Goal: Contribute content: Add original content to the website for others to see

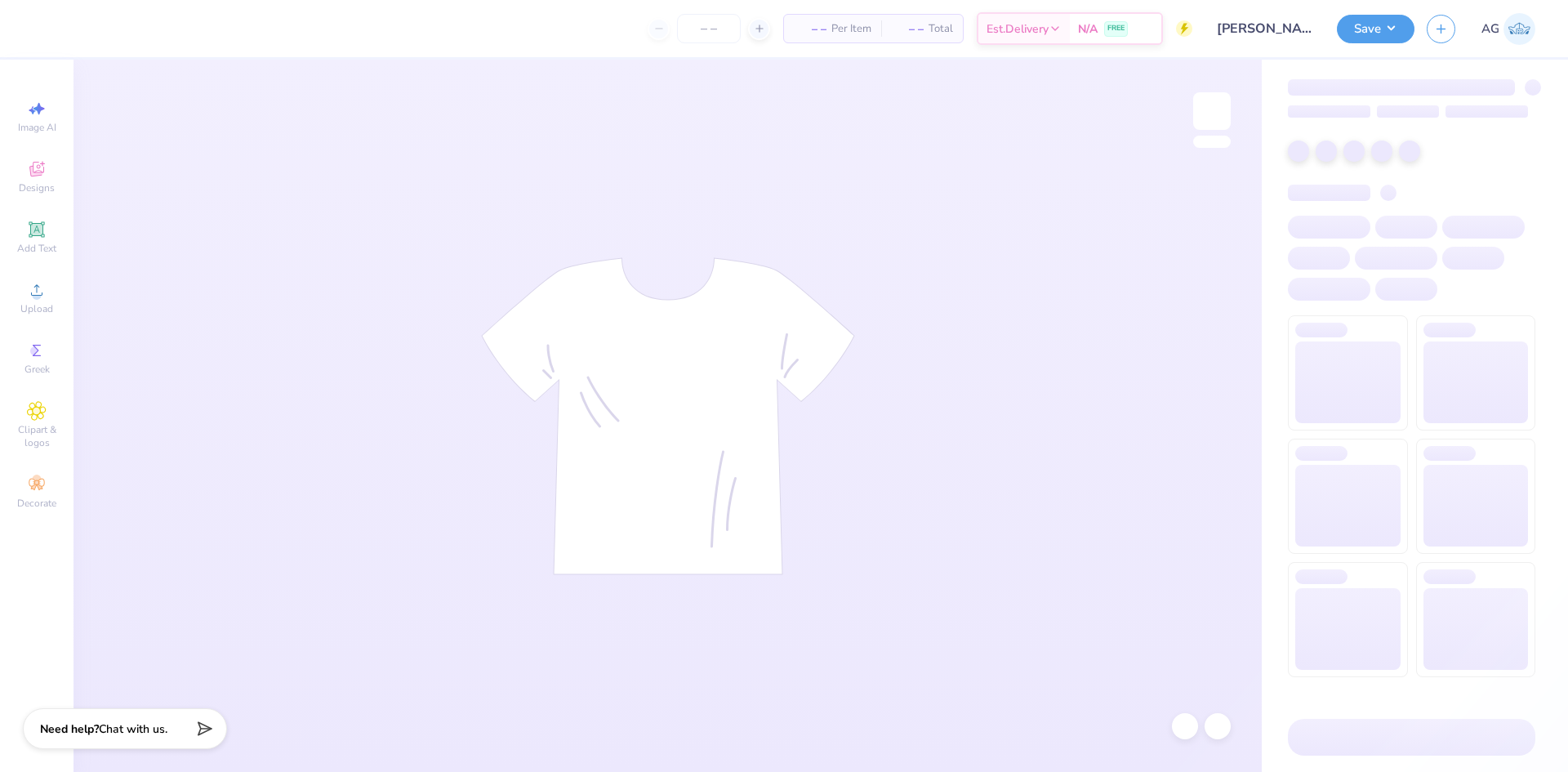
type input "[PERSON_NAME] 2024"
type input "50"
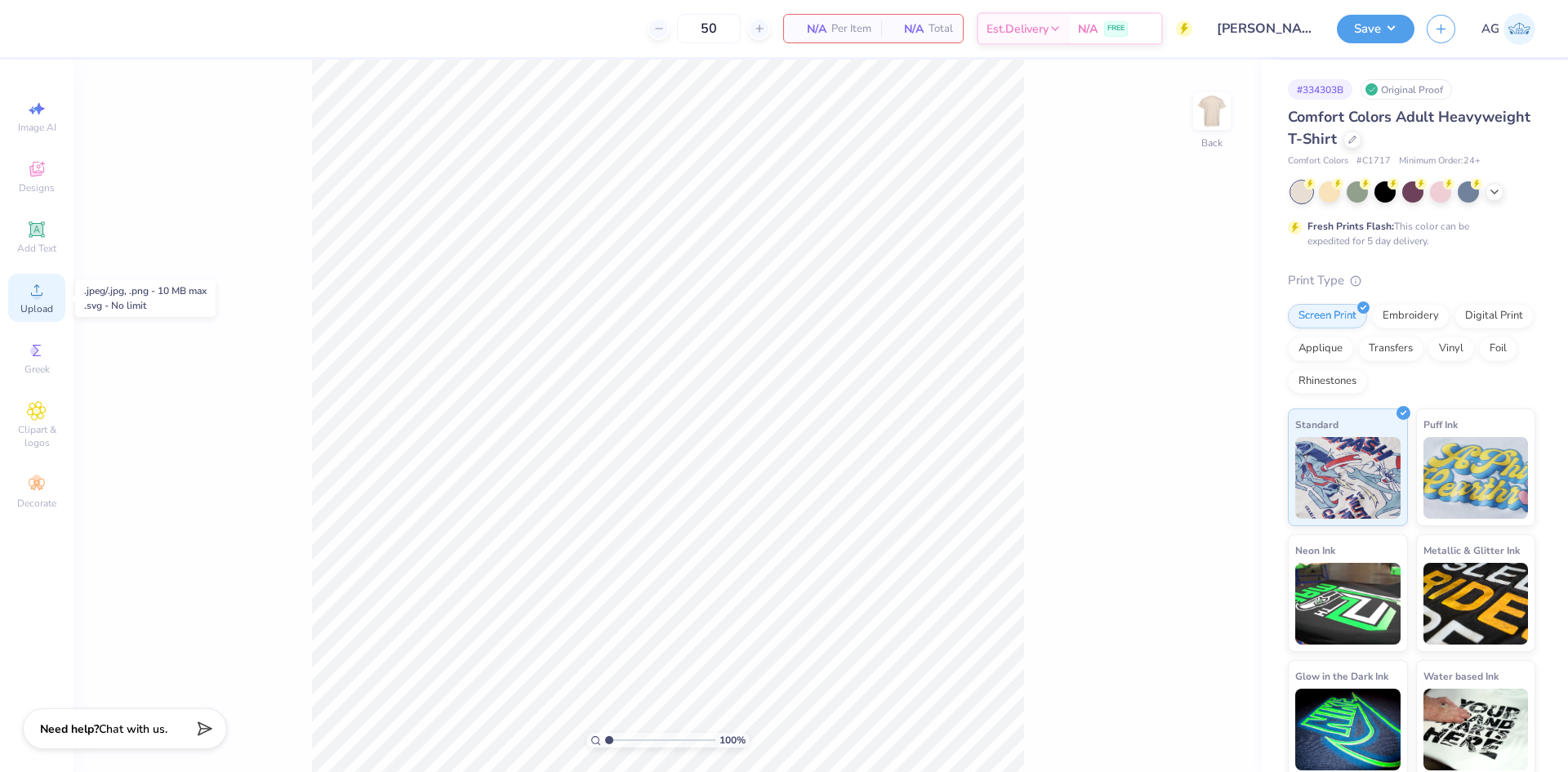
click at [32, 304] on span "Upload" at bounding box center [37, 308] width 32 height 13
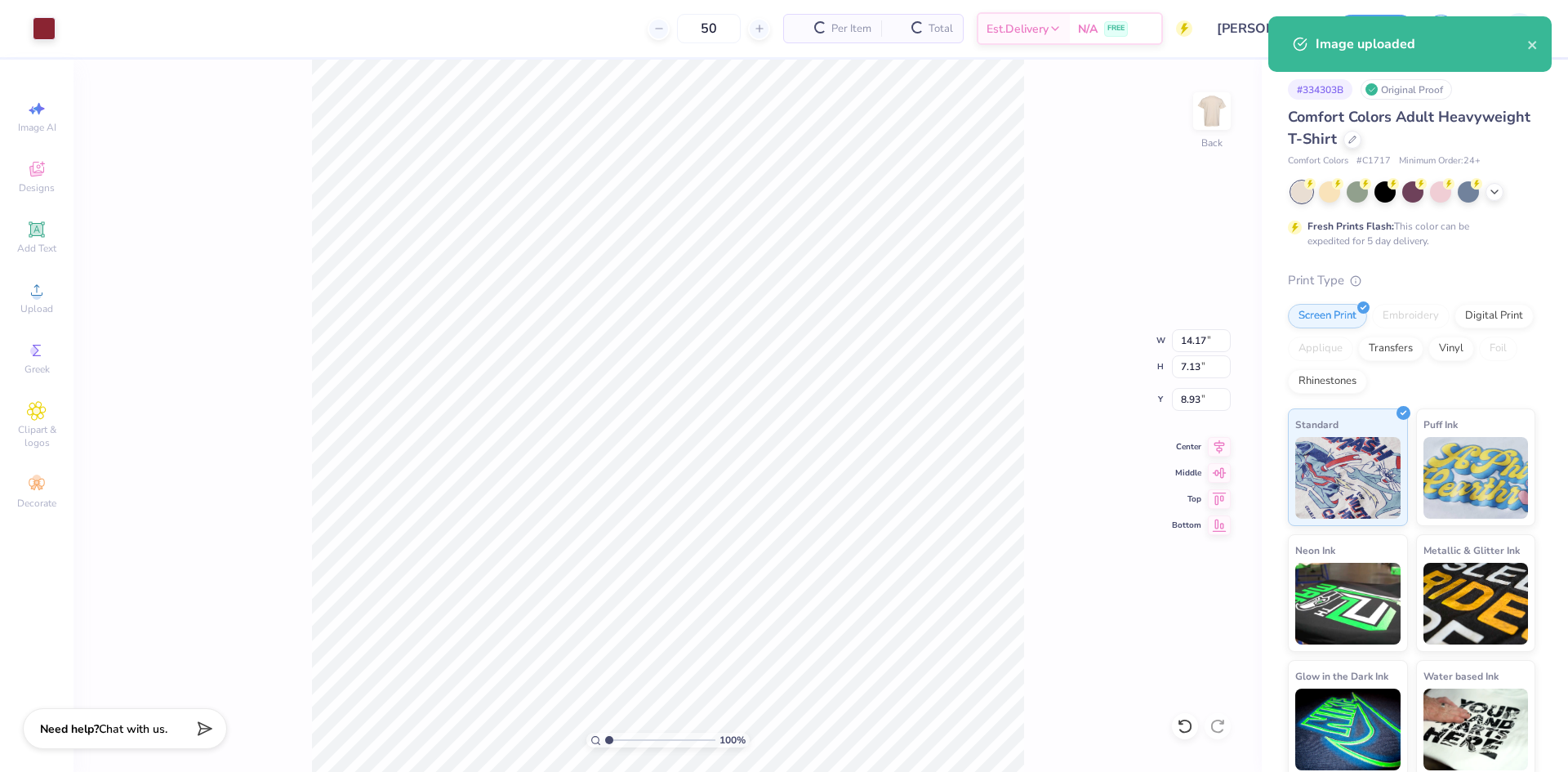
click at [1168, 341] on div "100 % Back W 14.17 14.17 " H 7.13 7.13 " Y 8.93 8.93 " Center Middle Top Bottom" at bounding box center [668, 416] width 1188 height 712
click at [1194, 341] on input "14.17" at bounding box center [1201, 340] width 59 height 23
type input "3.50"
type input "1.76"
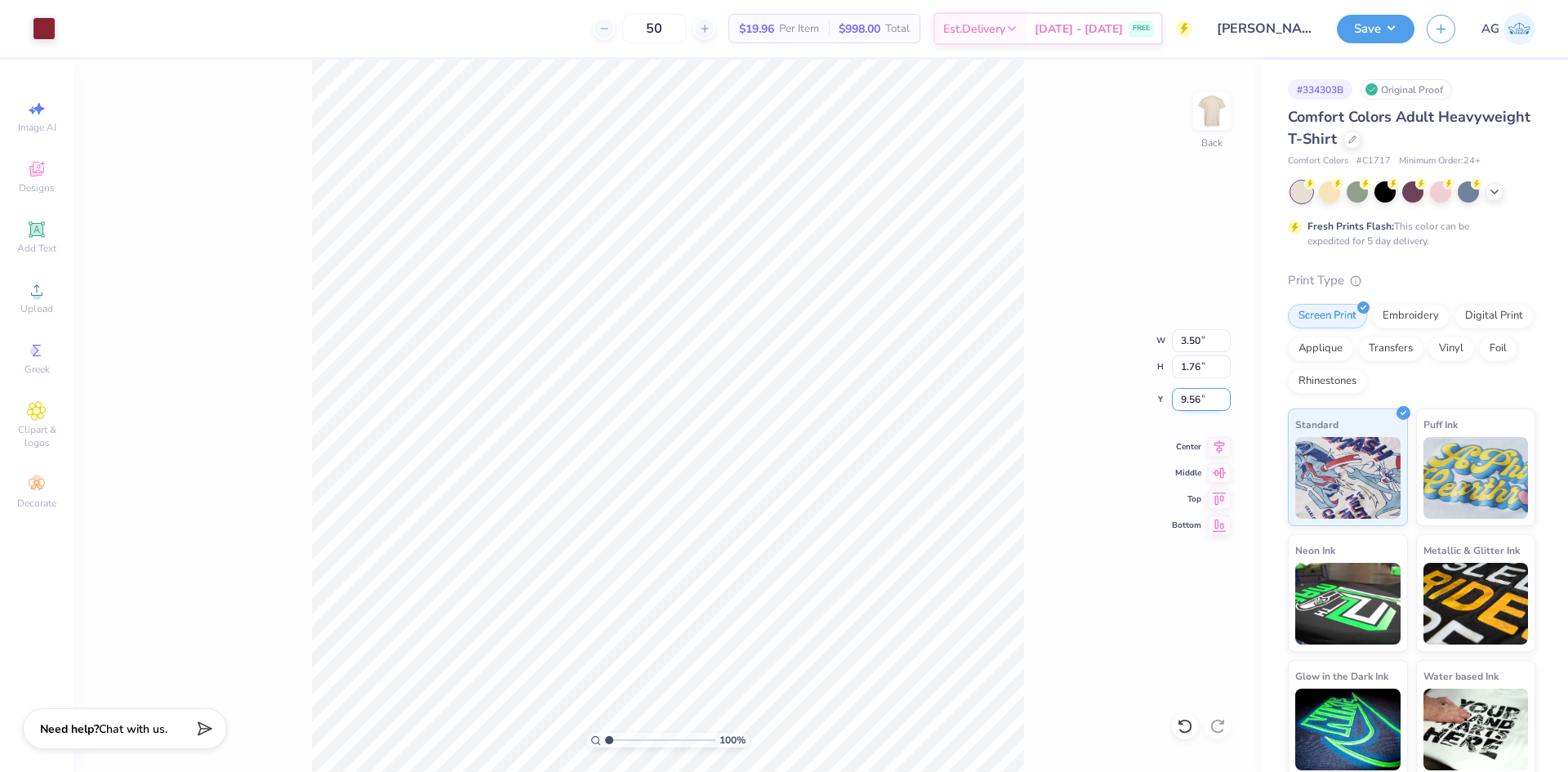
click at [1199, 396] on input "9.56" at bounding box center [1201, 399] width 59 height 23
type input "3.00"
click at [1122, 289] on div "100 % Back W 3.50 3.50 " H 1.76 1.76 " Y 3.00 3.00 " Center Middle Top Bottom" at bounding box center [668, 416] width 1188 height 712
click at [1215, 130] on img at bounding box center [1212, 111] width 65 height 65
click at [39, 302] on span "Upload" at bounding box center [37, 308] width 32 height 13
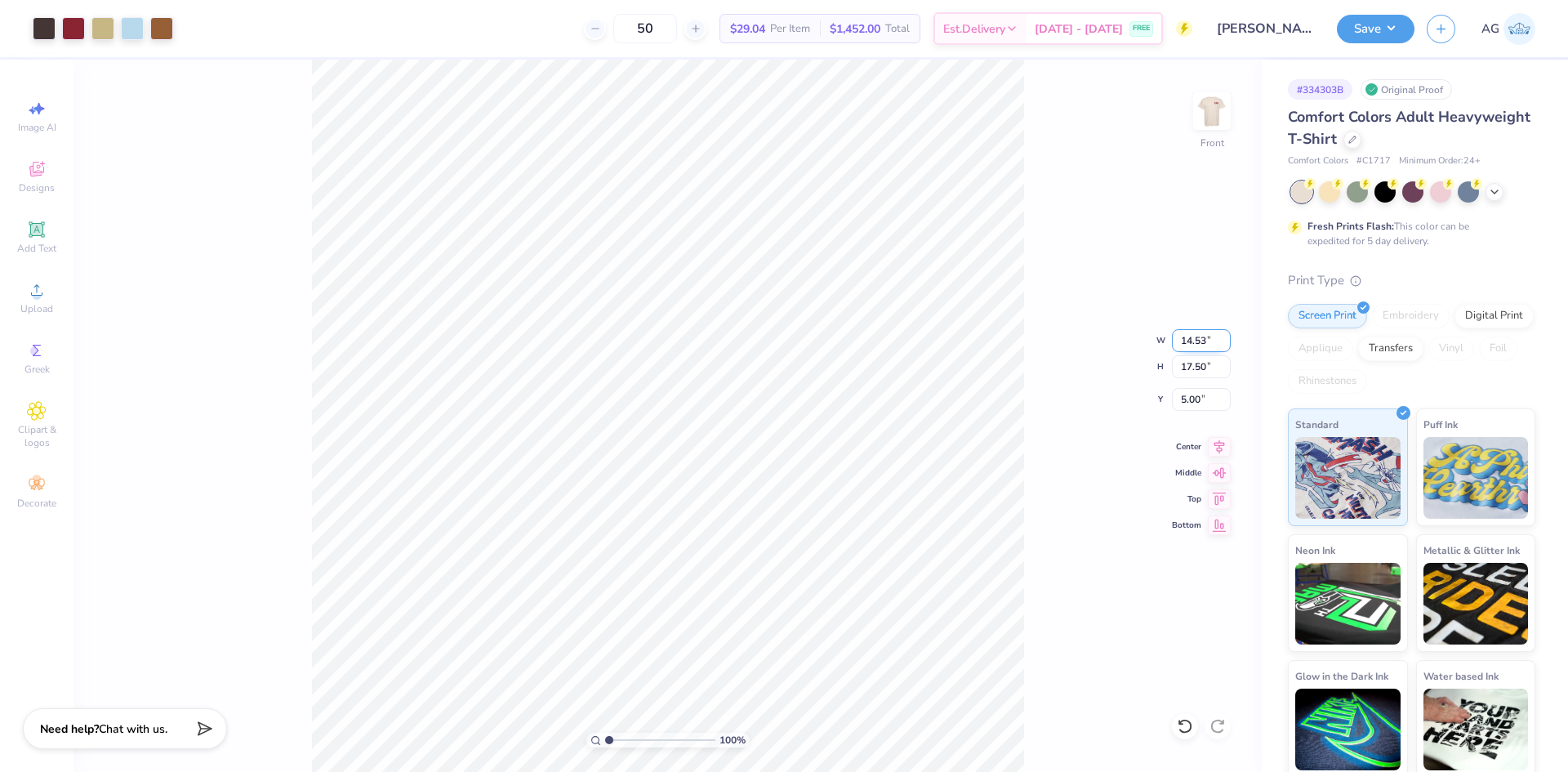
click at [1194, 342] on input "14.53" at bounding box center [1201, 340] width 59 height 23
type input "12.00"
type input "14.45"
click at [1199, 392] on input "6.53" at bounding box center [1201, 399] width 59 height 23
type input "3.00"
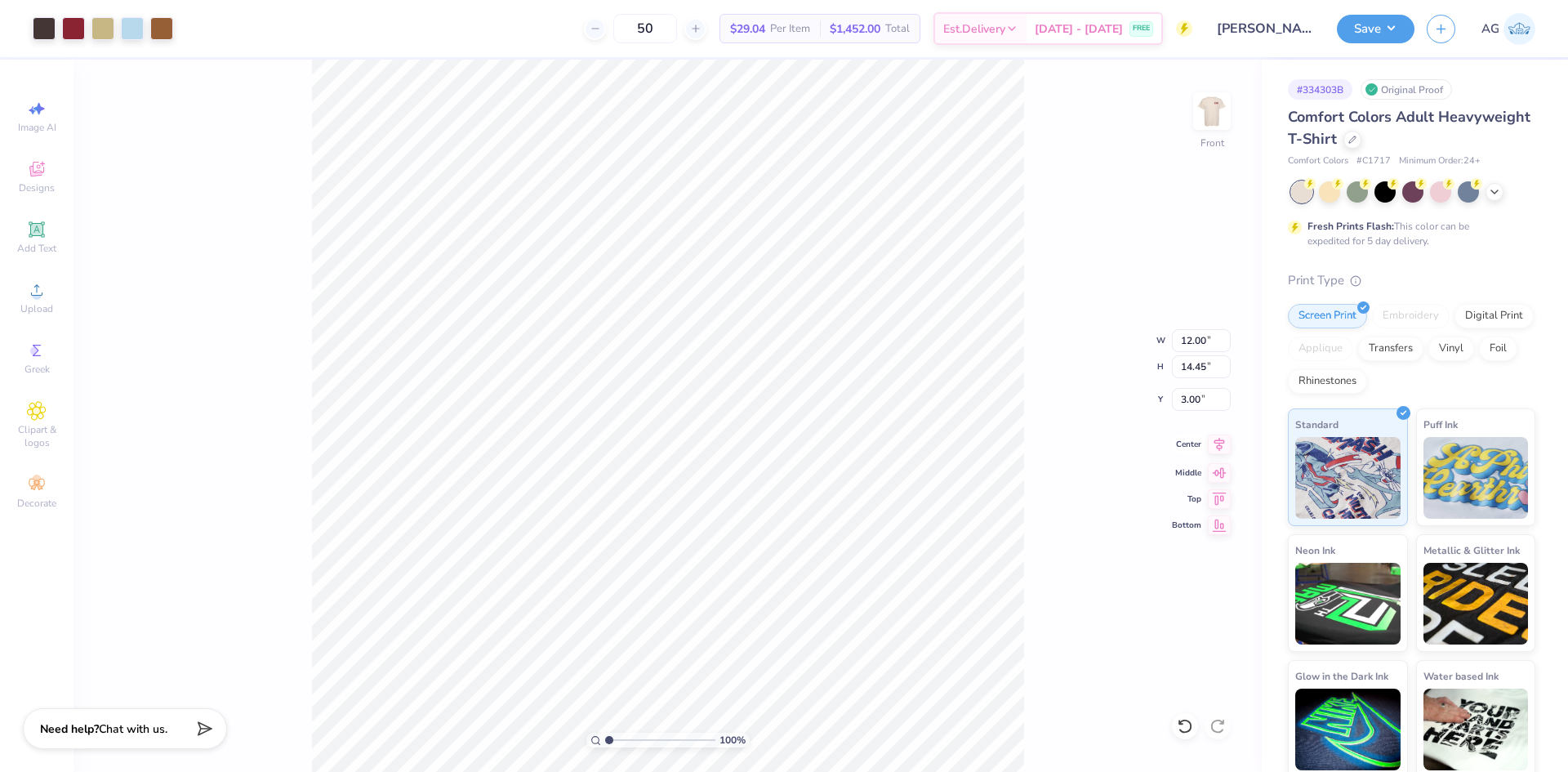
click at [1219, 449] on icon at bounding box center [1220, 443] width 11 height 14
click at [1397, 21] on button "Save" at bounding box center [1375, 27] width 78 height 29
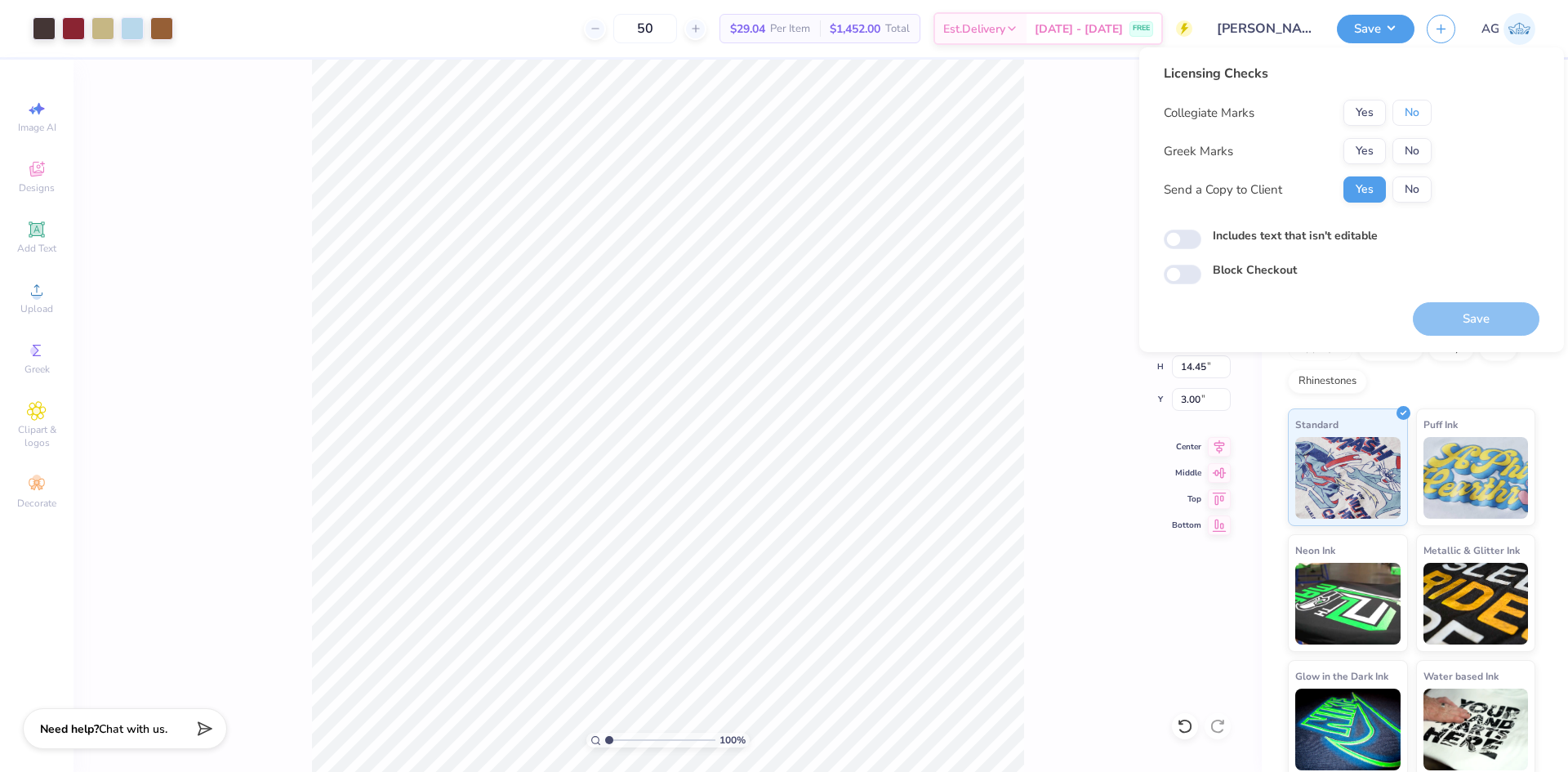
drag, startPoint x: 1418, startPoint y: 106, endPoint x: 1361, endPoint y: 137, distance: 64.9
click at [1417, 106] on button "No" at bounding box center [1411, 112] width 39 height 26
click at [1359, 140] on button "Yes" at bounding box center [1364, 151] width 42 height 26
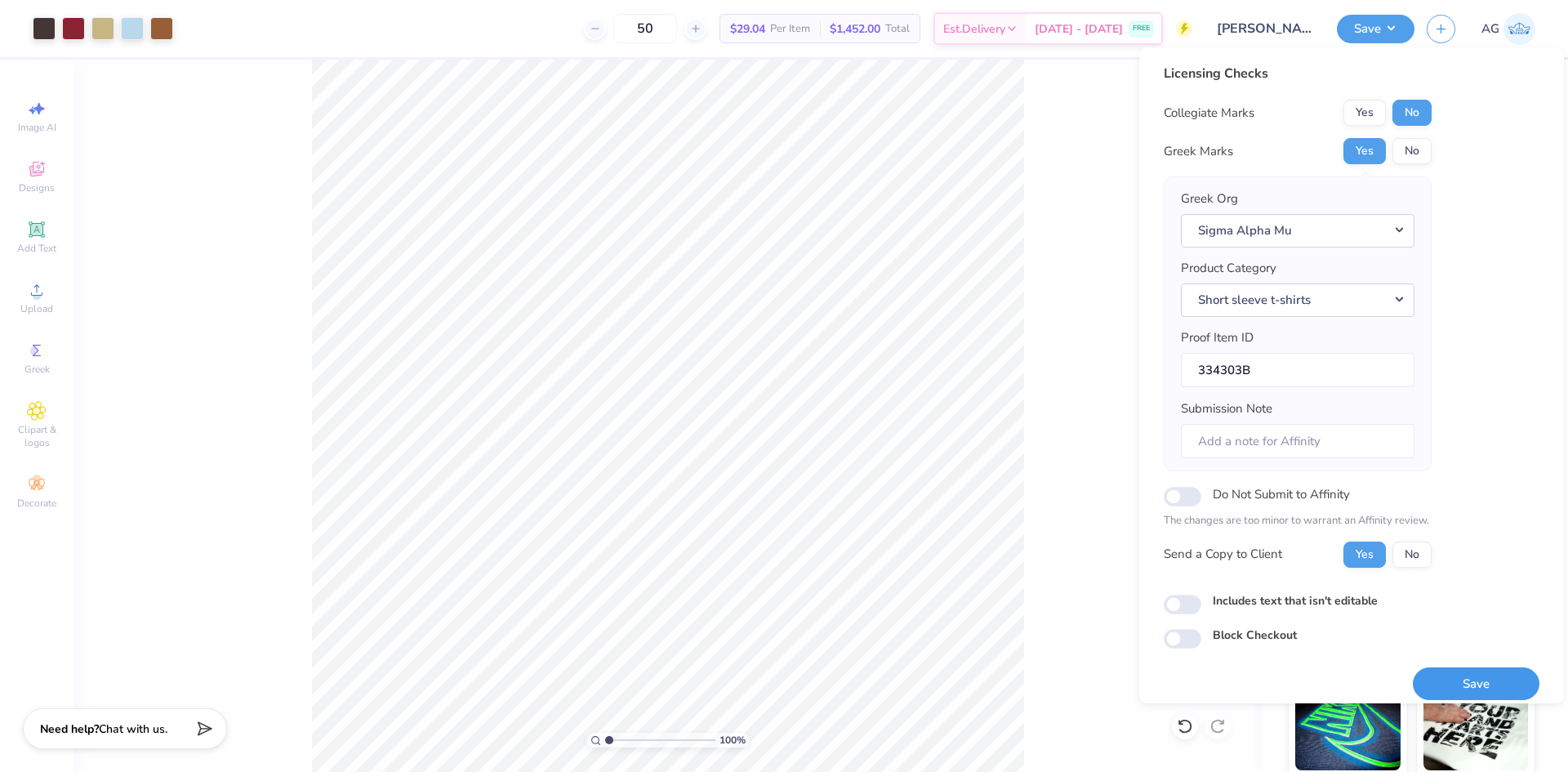
click at [1457, 681] on button "Save" at bounding box center [1476, 684] width 126 height 33
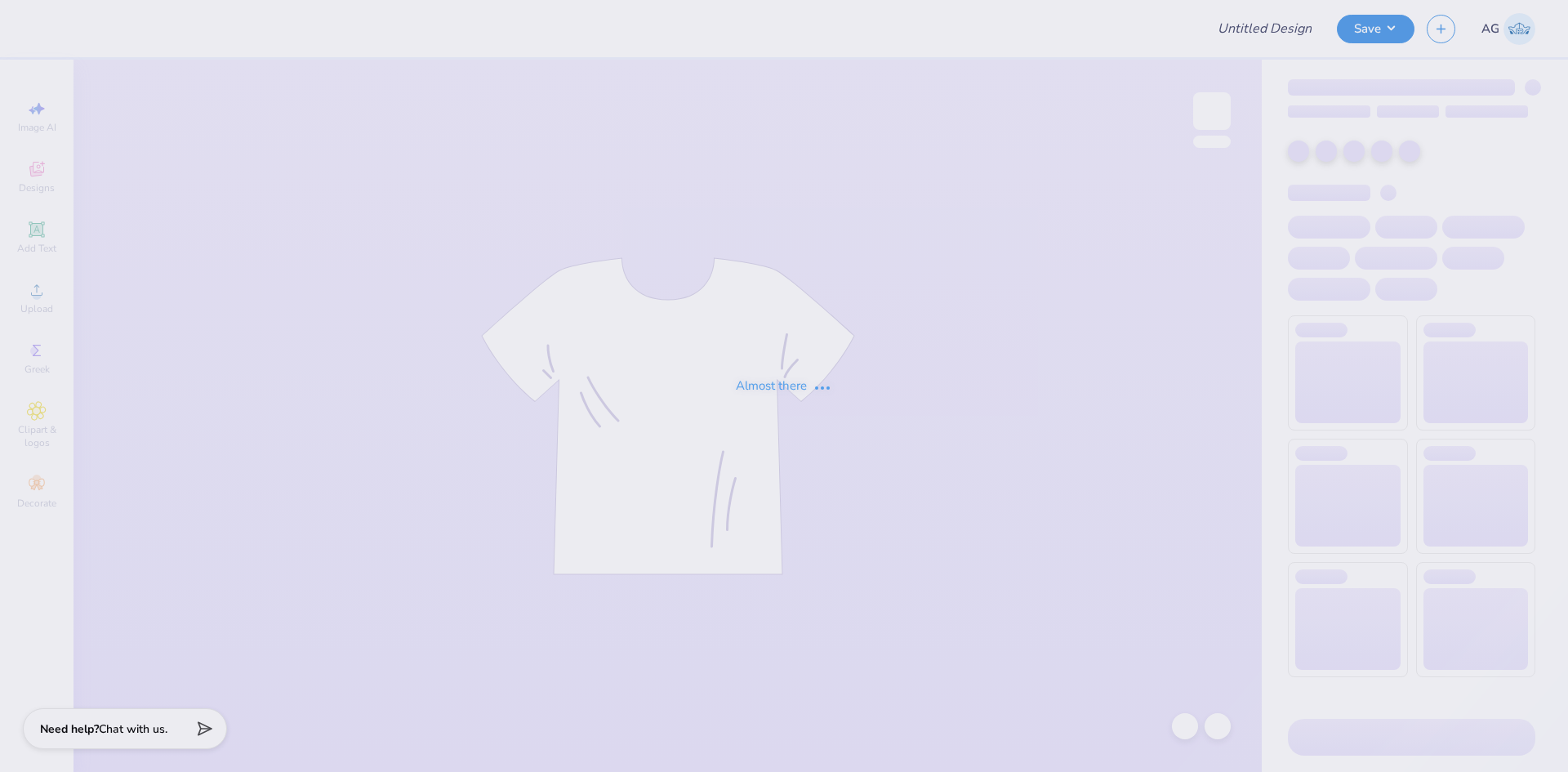
type input "CYC SHIRT"
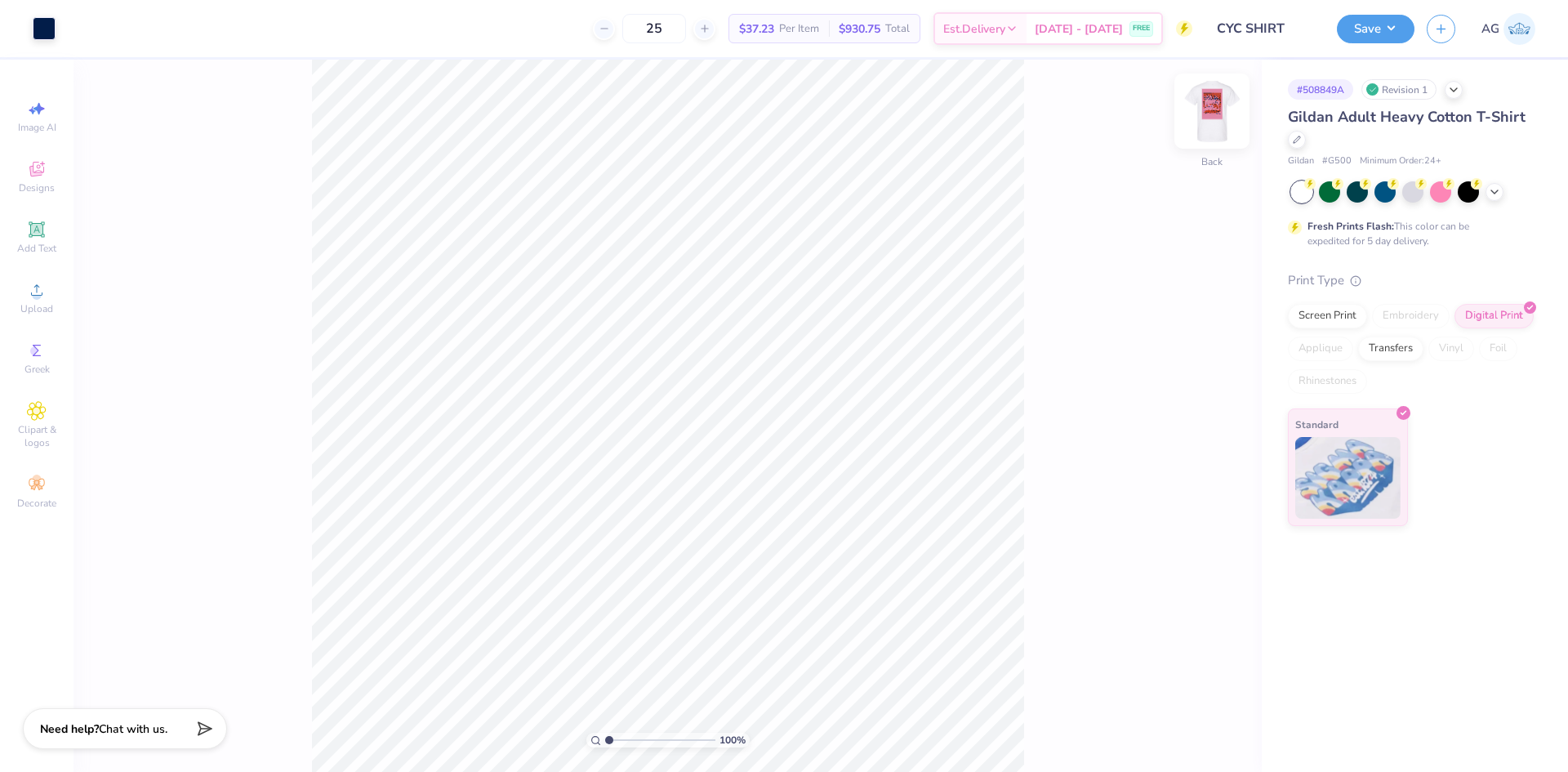
click at [1236, 111] on img at bounding box center [1212, 111] width 65 height 65
